Goal: Task Accomplishment & Management: Manage account settings

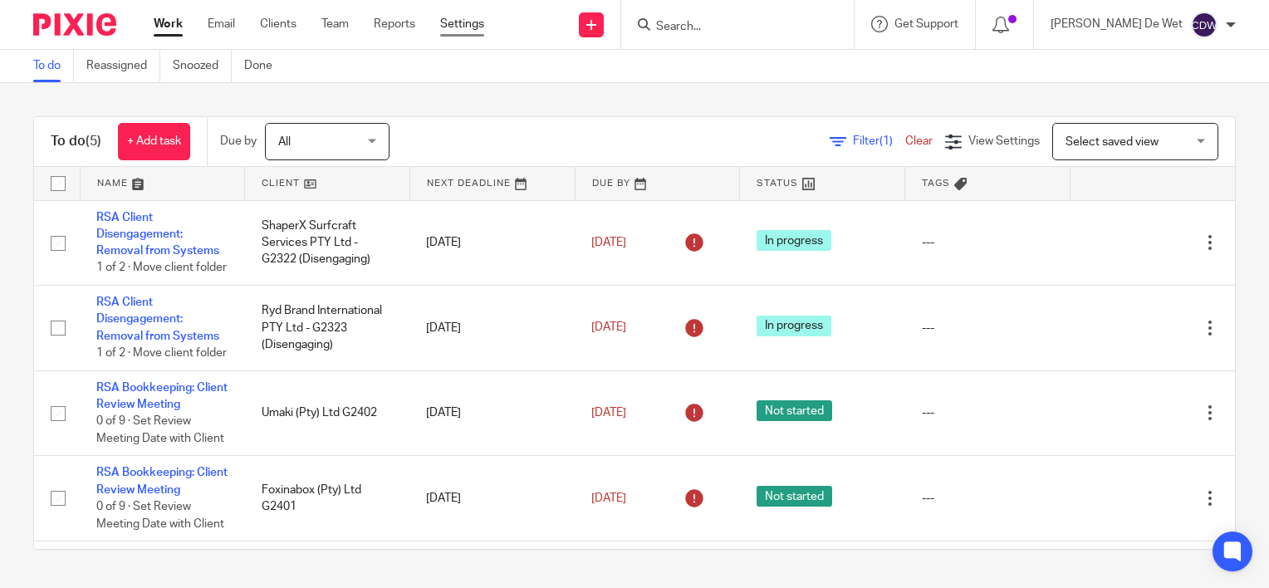
click at [477, 28] on link "Settings" at bounding box center [462, 24] width 44 height 17
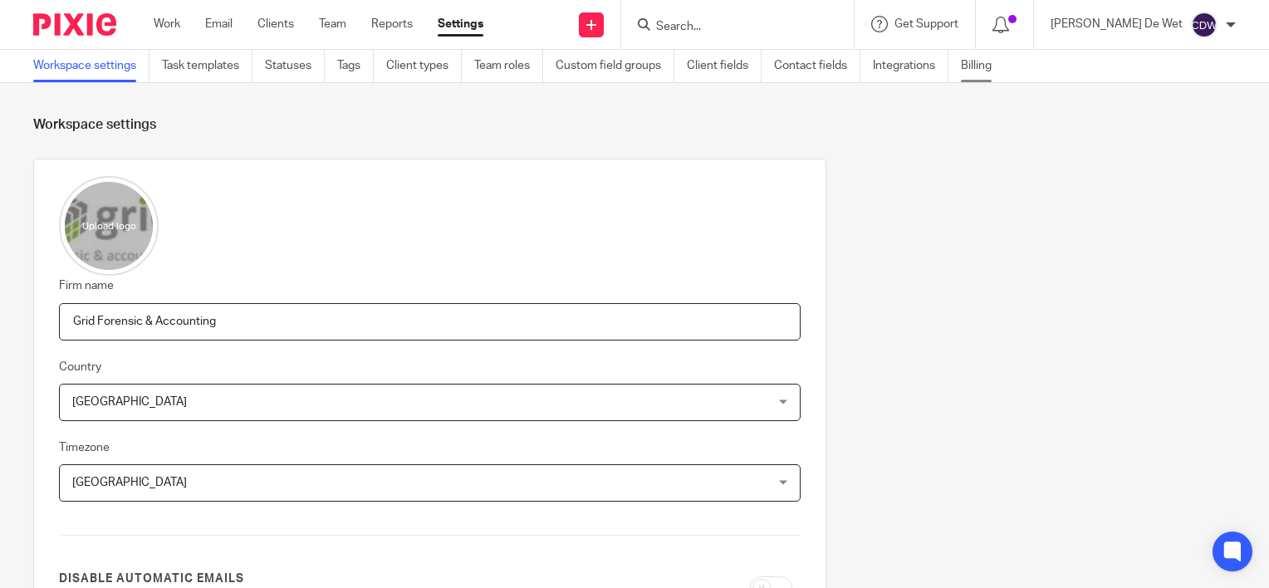
click at [983, 71] on link "Billing" at bounding box center [982, 66] width 43 height 32
